Goal: Information Seeking & Learning: Learn about a topic

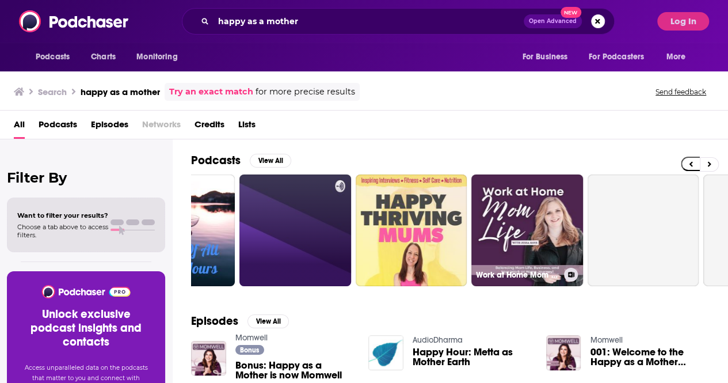
scroll to position [0, 238]
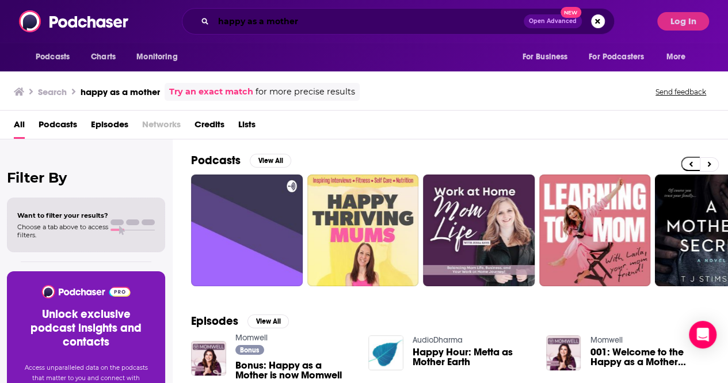
click at [362, 28] on input "happy as a mother" at bounding box center [369, 21] width 310 height 18
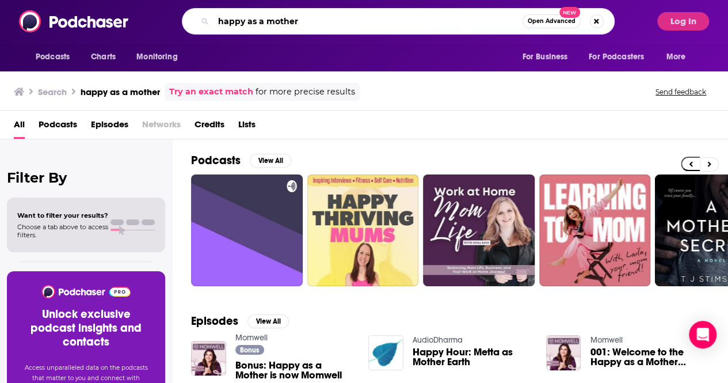
click at [362, 28] on input "happy as a mother" at bounding box center [368, 21] width 309 height 18
type input "momwell"
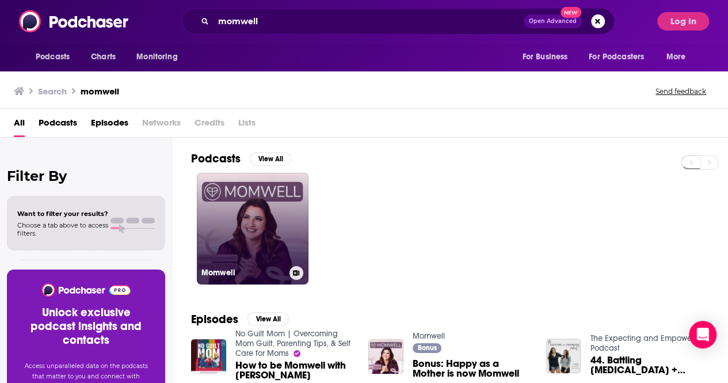
click at [242, 238] on link "Momwell" at bounding box center [253, 229] width 112 height 112
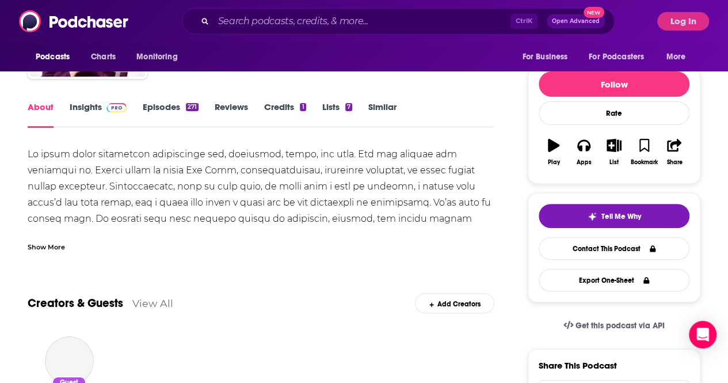
scroll to position [130, 0]
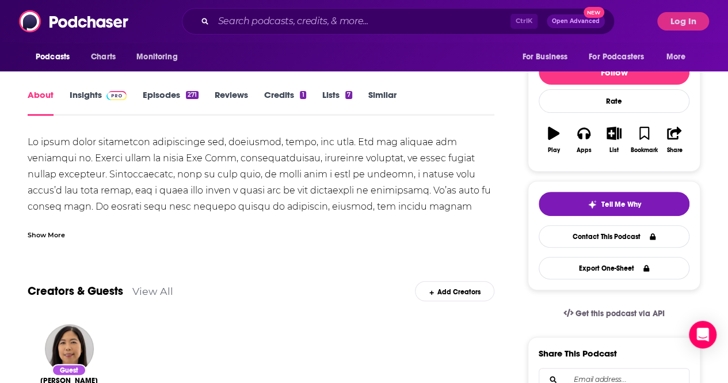
click at [96, 96] on link "Insights" at bounding box center [98, 102] width 57 height 26
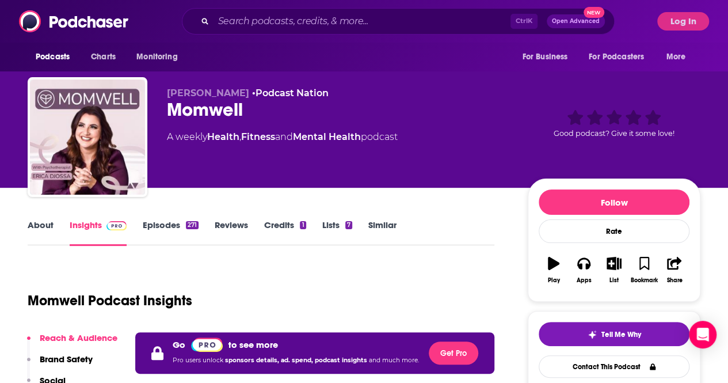
scroll to position [130, 0]
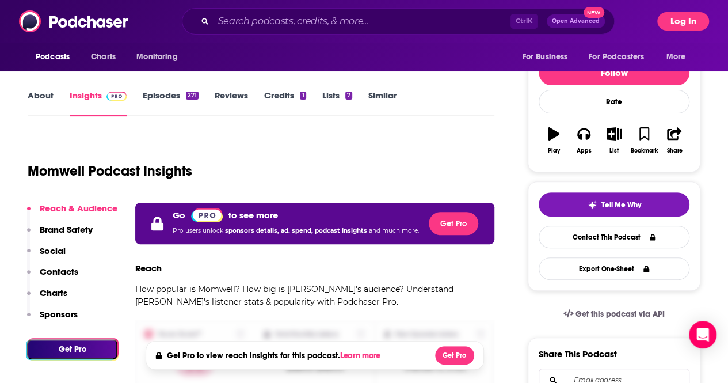
click at [692, 18] on button "Log In" at bounding box center [683, 21] width 52 height 18
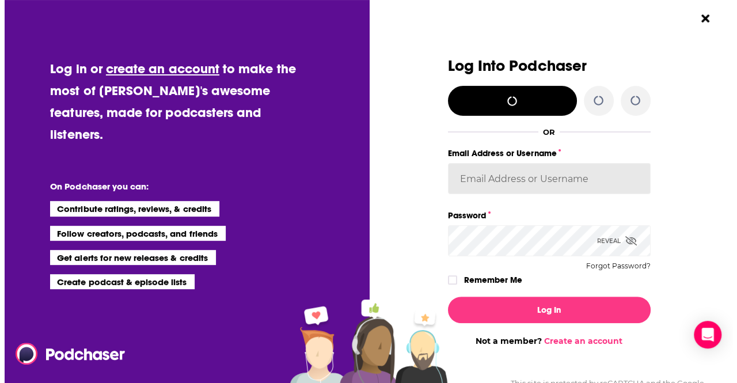
scroll to position [0, 0]
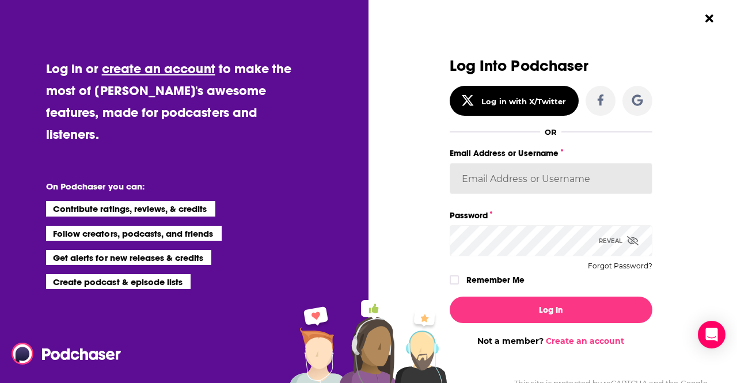
click at [535, 181] on input "Email Address or Username" at bounding box center [551, 178] width 203 height 31
type input "megcassidy"
click at [451, 280] on span "Dialog" at bounding box center [454, 279] width 7 height 7
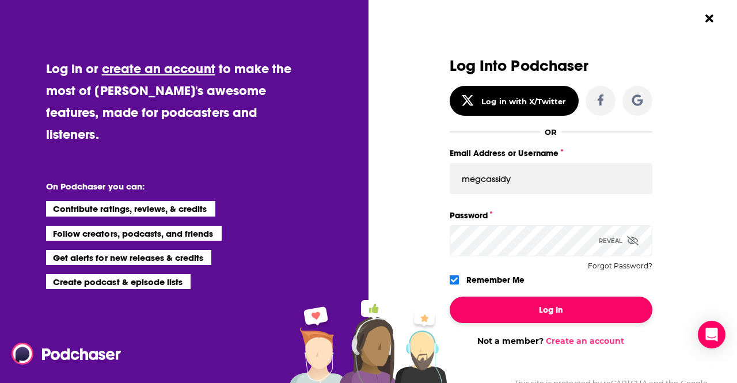
click at [480, 309] on button "Log In" at bounding box center [551, 309] width 203 height 26
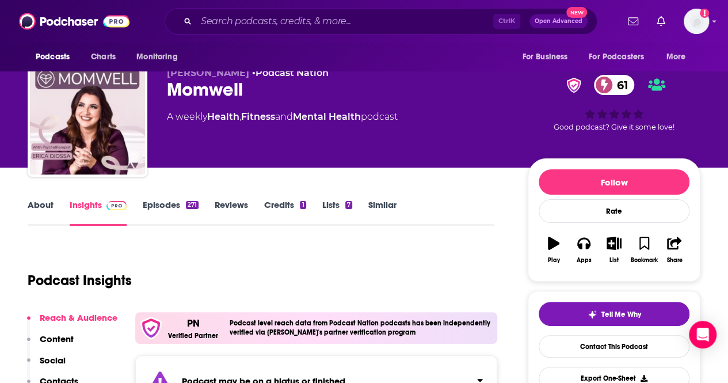
scroll to position [18, 0]
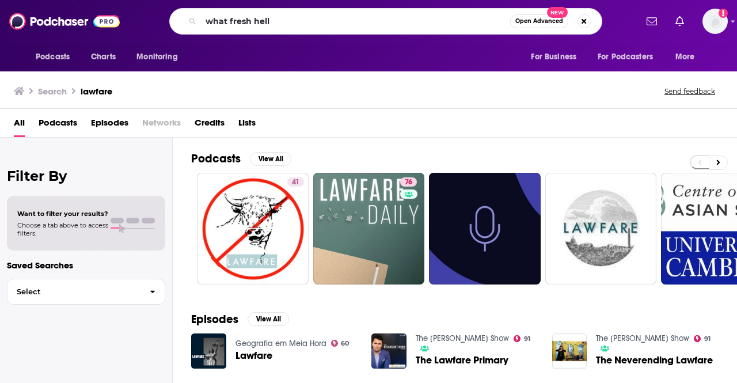
type input "what fresh hell"
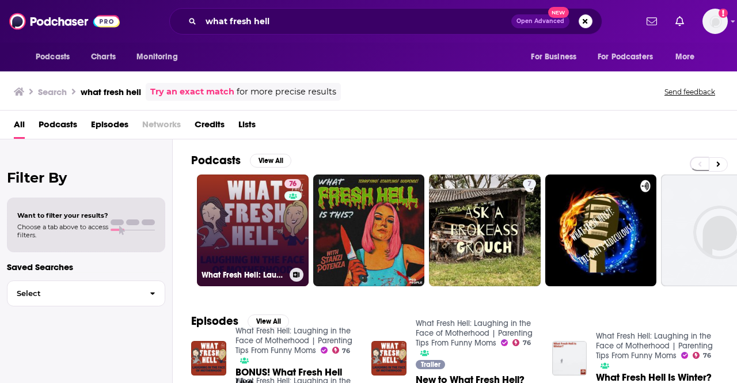
click at [250, 223] on link "76 What Fresh Hell: Laughing in the Face of Motherhood | Parenting Tips From Fu…" at bounding box center [253, 230] width 112 height 112
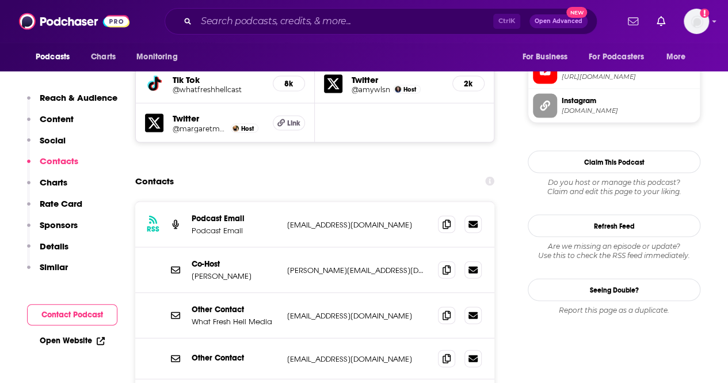
scroll to position [1126, 0]
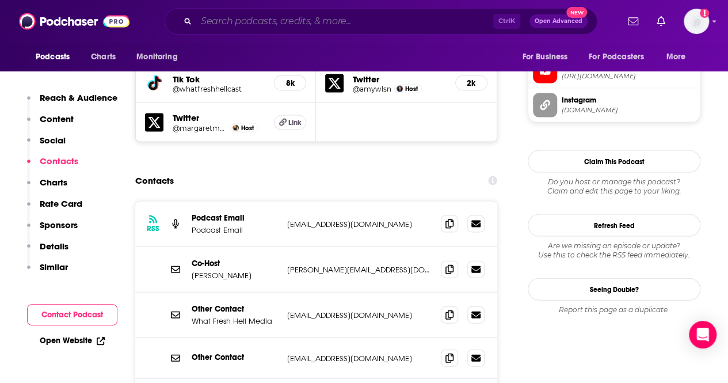
click at [376, 17] on input "Search podcasts, credits, & more..." at bounding box center [344, 21] width 297 height 18
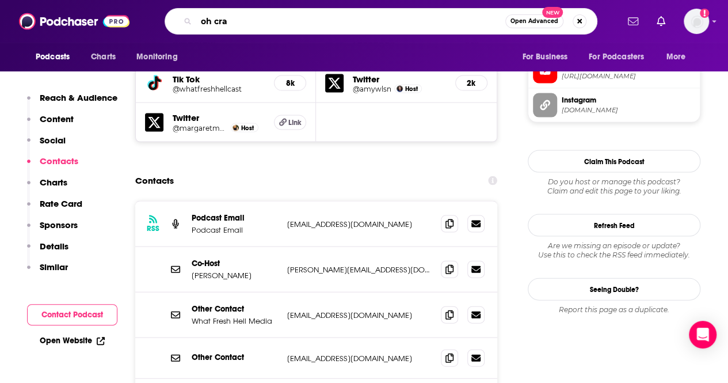
type input "oh crap"
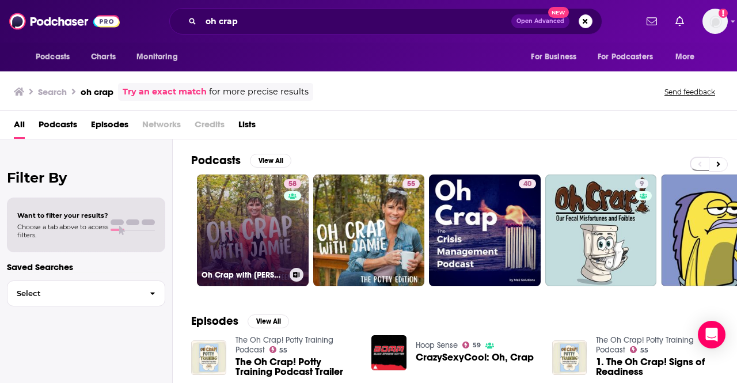
click at [255, 222] on link "58 Oh Crap with [PERSON_NAME]" at bounding box center [253, 230] width 112 height 112
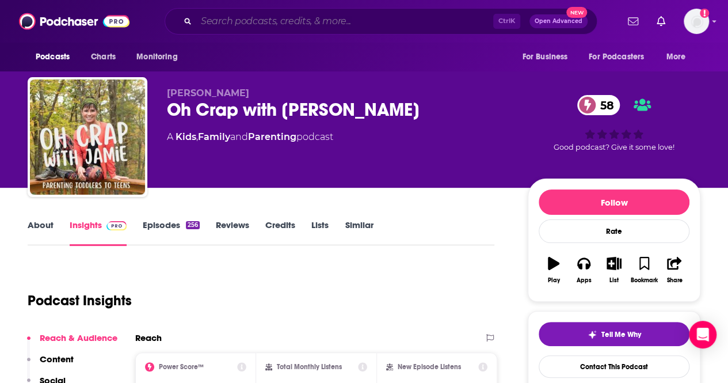
click at [326, 20] on input "Search podcasts, credits, & more..." at bounding box center [344, 21] width 297 height 18
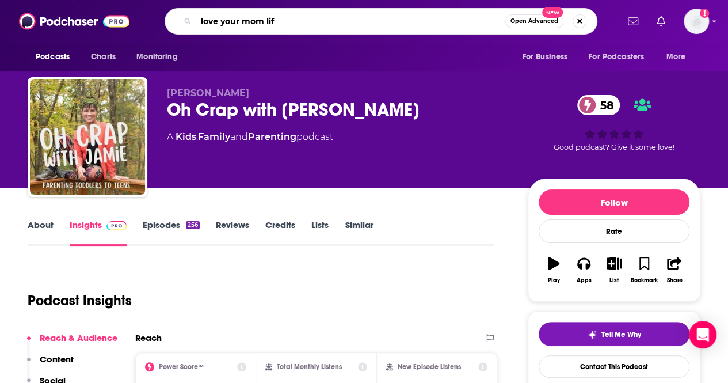
type input "love your mom life"
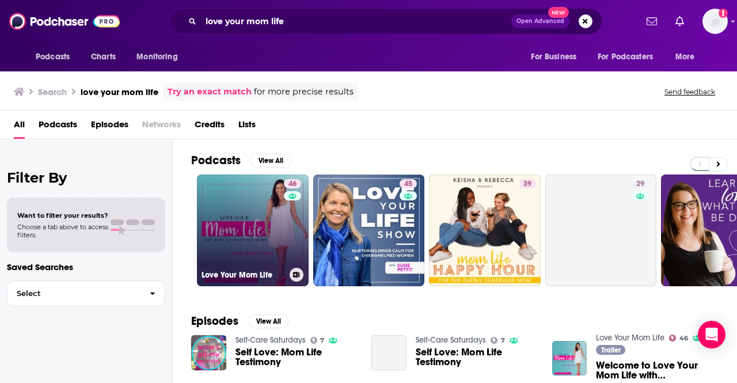
click at [235, 237] on link "46 Love Your Mom Life" at bounding box center [253, 230] width 112 height 112
